Goal: Task Accomplishment & Management: Manage account settings

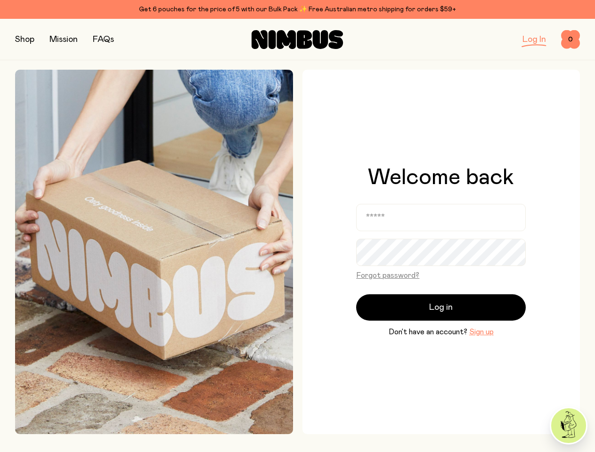
click at [385, 276] on button "Forgot password?" at bounding box center [387, 275] width 63 height 11
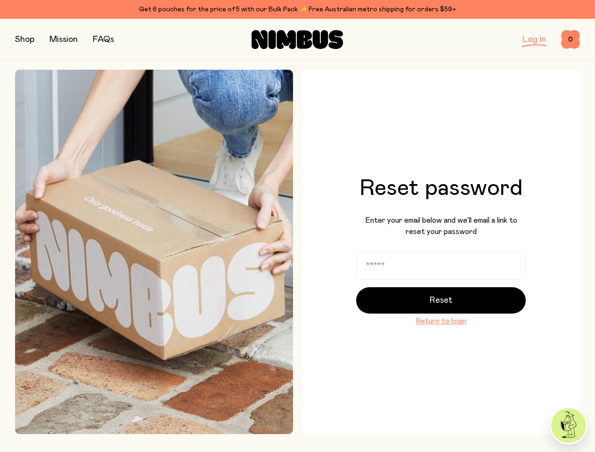
click at [439, 308] on button "Reset" at bounding box center [441, 300] width 170 height 26
click at [479, 333] on div "Reset password Enter your email below and we’ll email a link to reset your pass…" at bounding box center [441, 252] width 278 height 365
click at [29, 40] on button "button" at bounding box center [24, 39] width 19 height 13
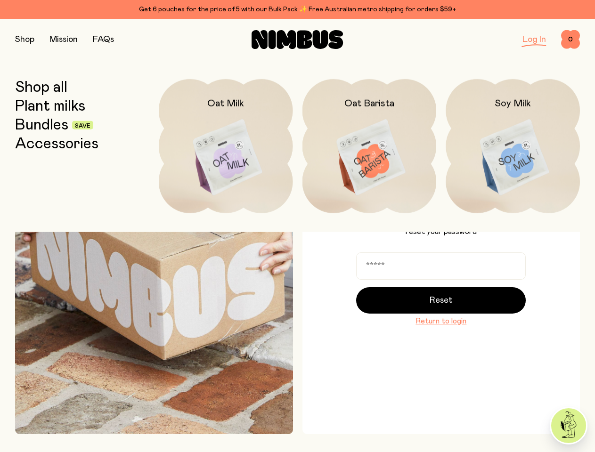
click at [567, 40] on span "0" at bounding box center [570, 39] width 19 height 19
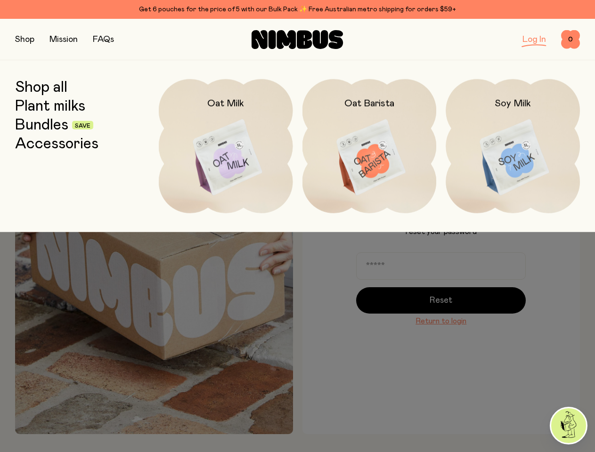
click at [568, 426] on div at bounding box center [297, 226] width 595 height 452
